Goal: Complete application form

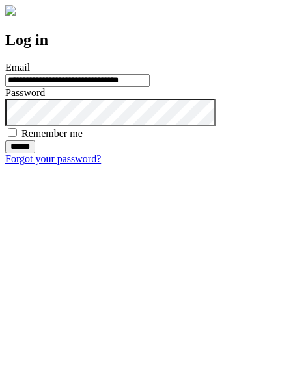
type input "**********"
click at [35, 153] on input "******" at bounding box center [20, 146] width 30 height 13
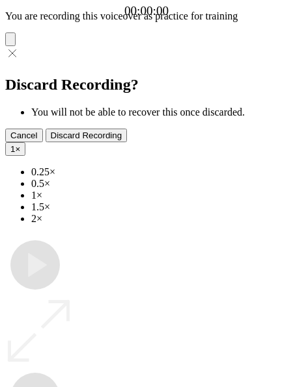
type input "**********"
